Goal: Information Seeking & Learning: Learn about a topic

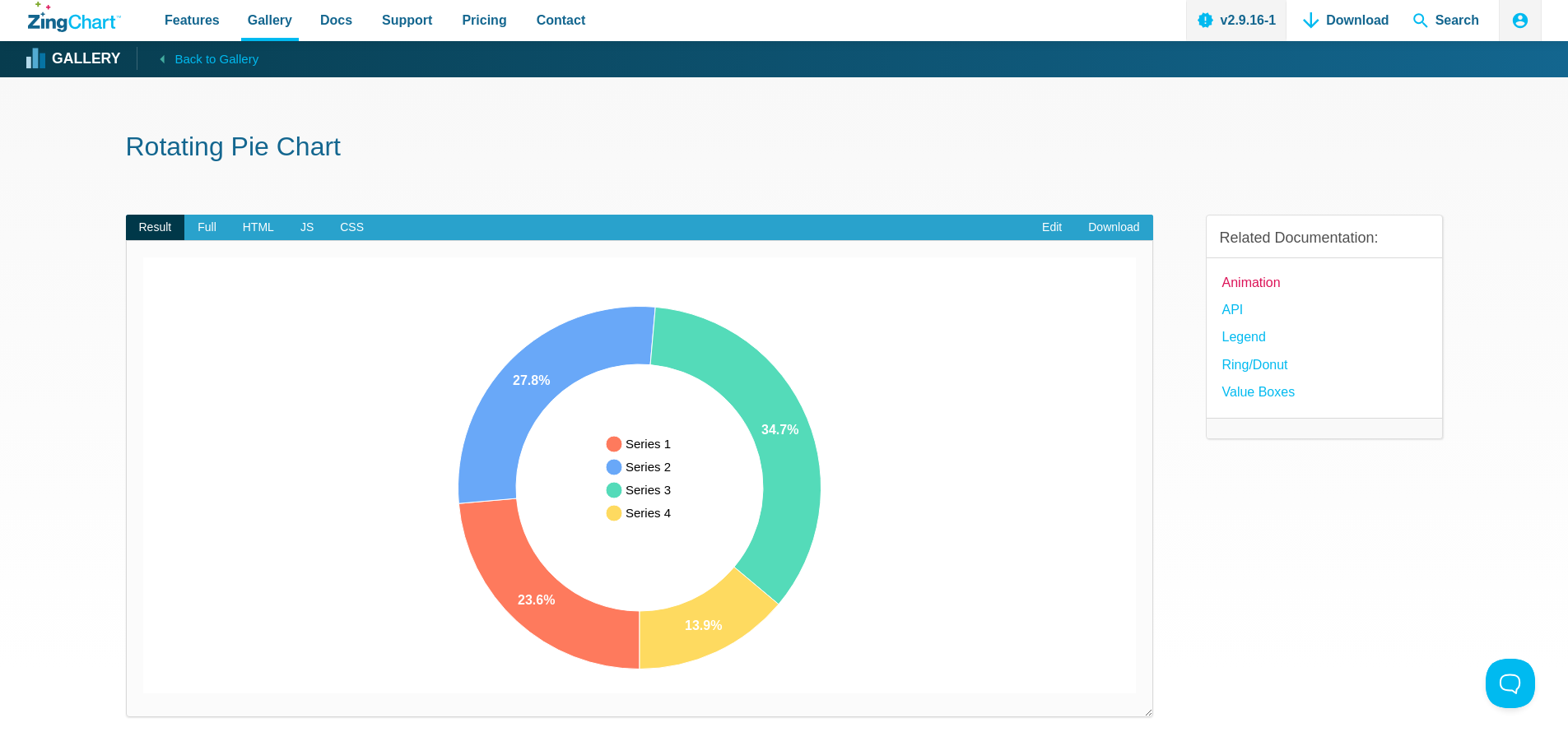
click at [1259, 284] on link "Animation" at bounding box center [1251, 283] width 59 height 22
